Goal: Communication & Community: Answer question/provide support

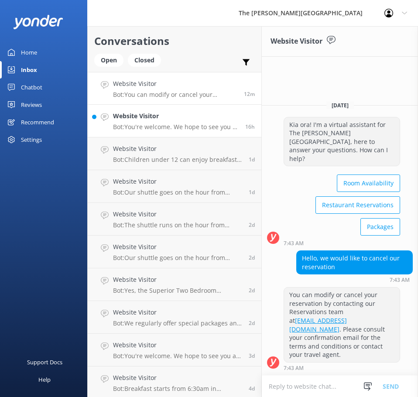
click at [174, 119] on h4 "Website Visitor" at bounding box center [176, 116] width 126 height 10
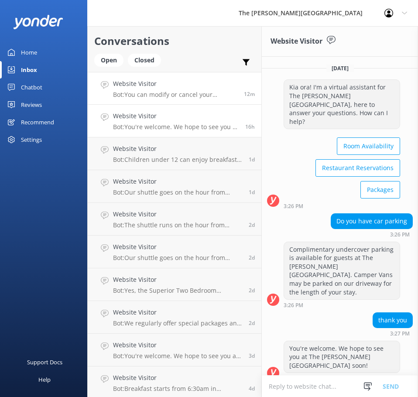
click at [170, 92] on p "Bot: You can modify or cancel your reservation by contacting our Reservations t…" at bounding box center [175, 95] width 124 height 8
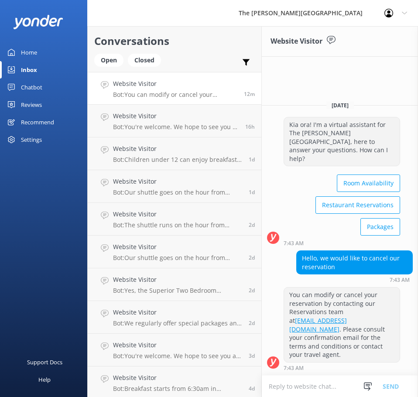
click at [327, 386] on textarea at bounding box center [340, 386] width 156 height 21
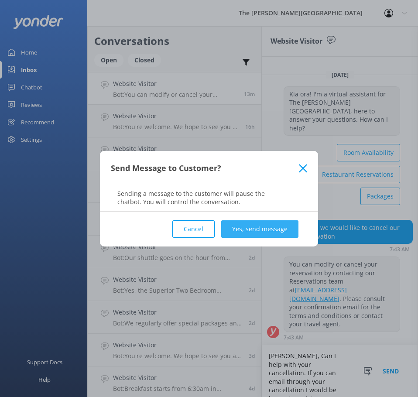
type textarea "[PERSON_NAME], Can I help with your cancellation. If you can email through your…"
click at [286, 236] on button "Yes, send message" at bounding box center [259, 229] width 77 height 17
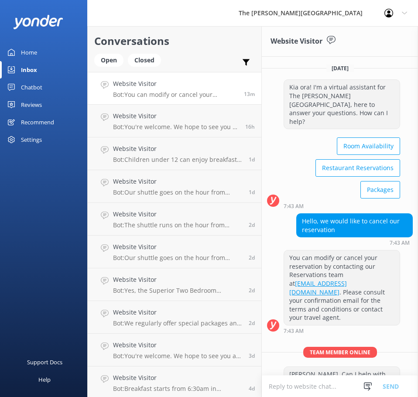
scroll to position [28, 0]
